Goal: Find specific page/section: Find specific page/section

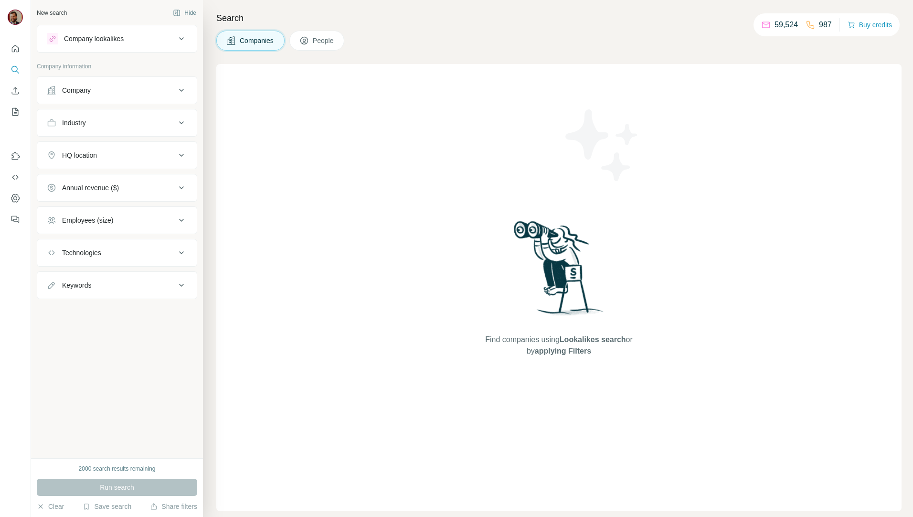
click at [320, 38] on span "People" at bounding box center [324, 41] width 22 height 10
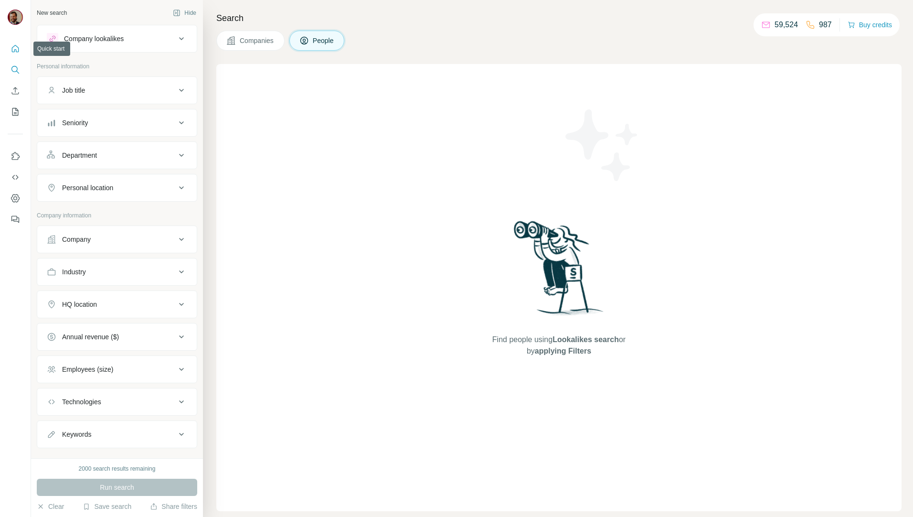
click at [14, 49] on icon "Quick start" at bounding box center [16, 49] width 10 height 10
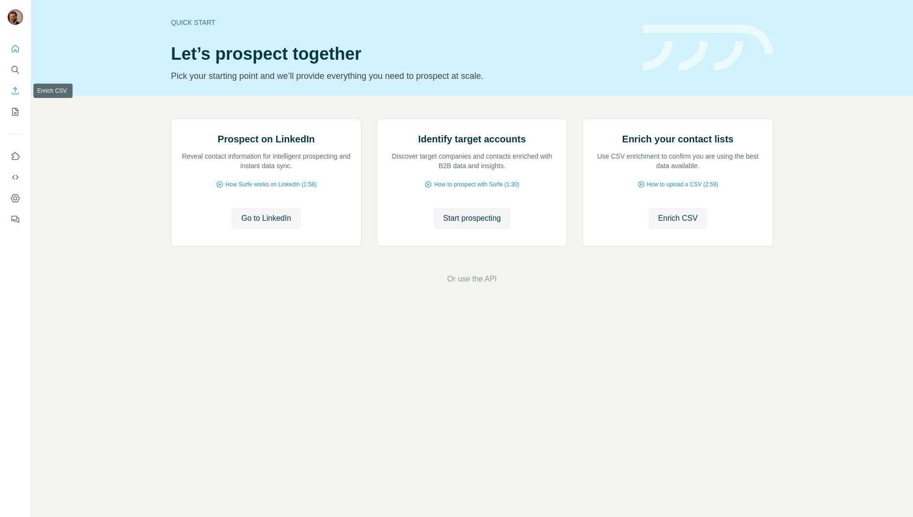
click at [15, 94] on icon "Enrich CSV" at bounding box center [16, 91] width 10 height 10
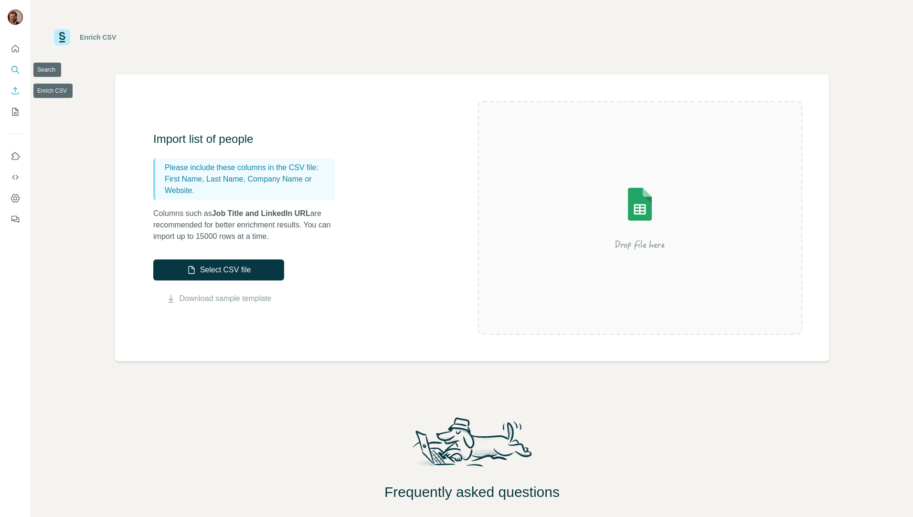
click at [8, 71] on button "Search" at bounding box center [15, 69] width 15 height 17
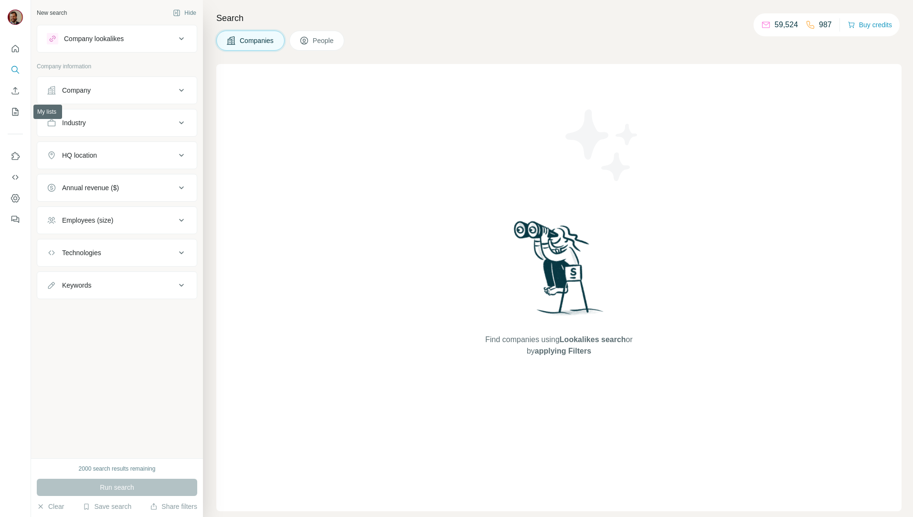
click at [20, 123] on div at bounding box center [15, 130] width 31 height 193
click at [13, 111] on icon "My lists" at bounding box center [16, 112] width 10 height 10
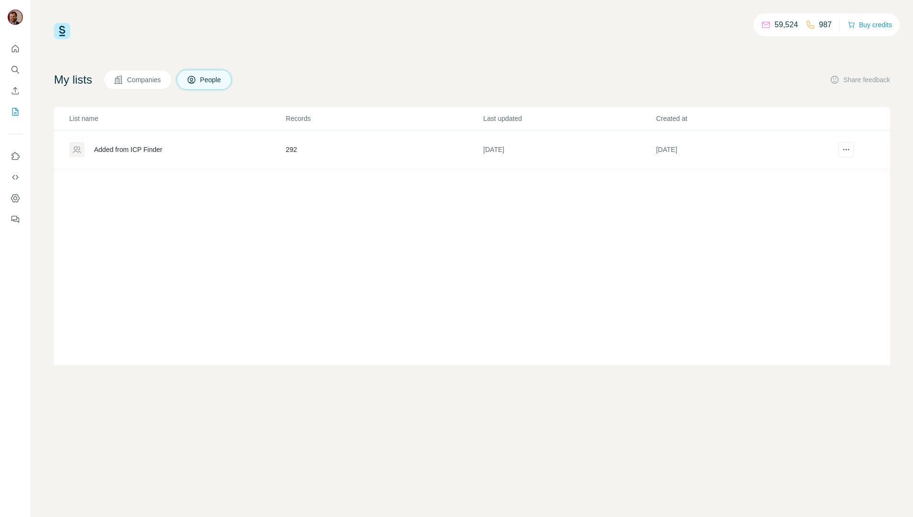
click at [162, 149] on div "Added from ICP Finder" at bounding box center [128, 150] width 68 height 10
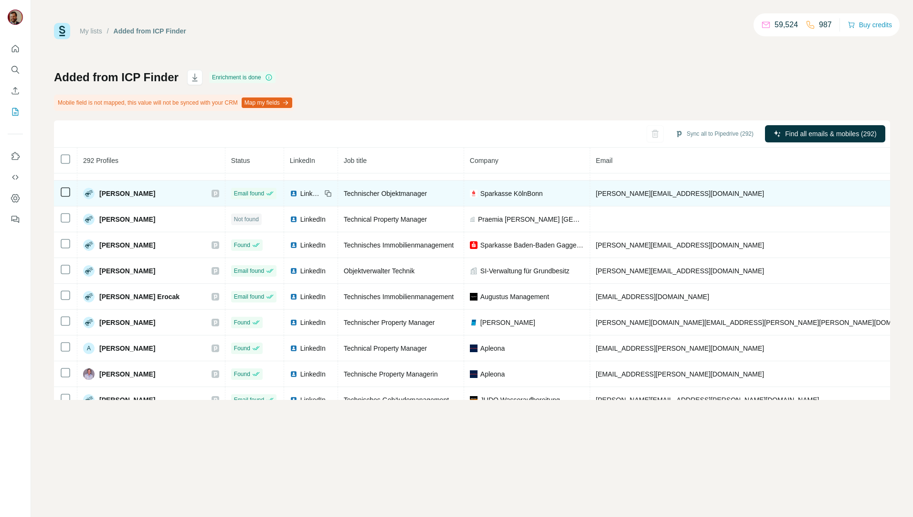
scroll to position [36, 0]
